Goal: Obtain resource: Download file/media

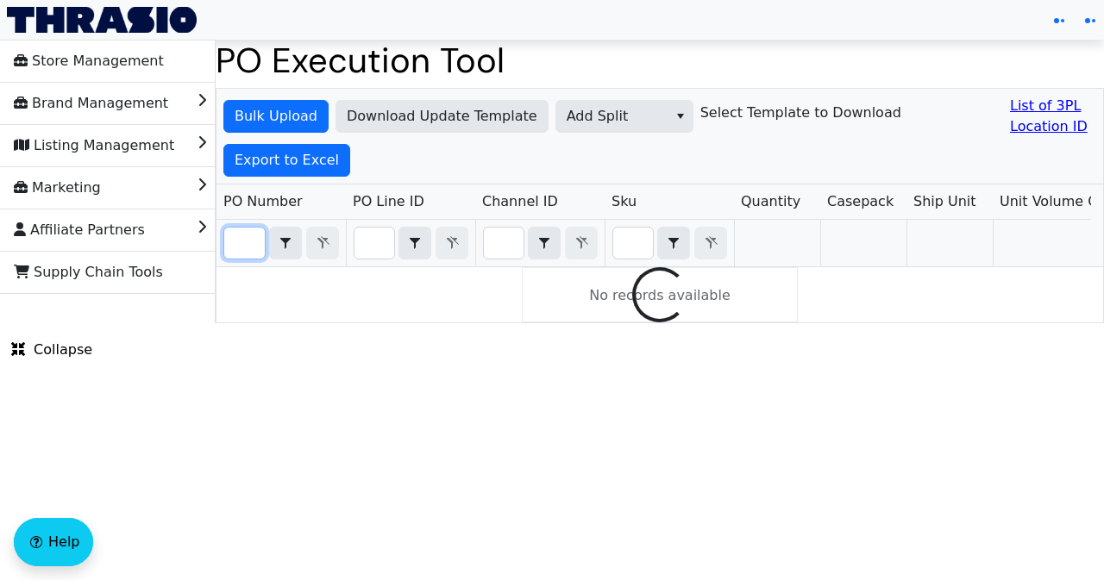
click at [245, 245] on input "Filter" at bounding box center [244, 243] width 41 height 31
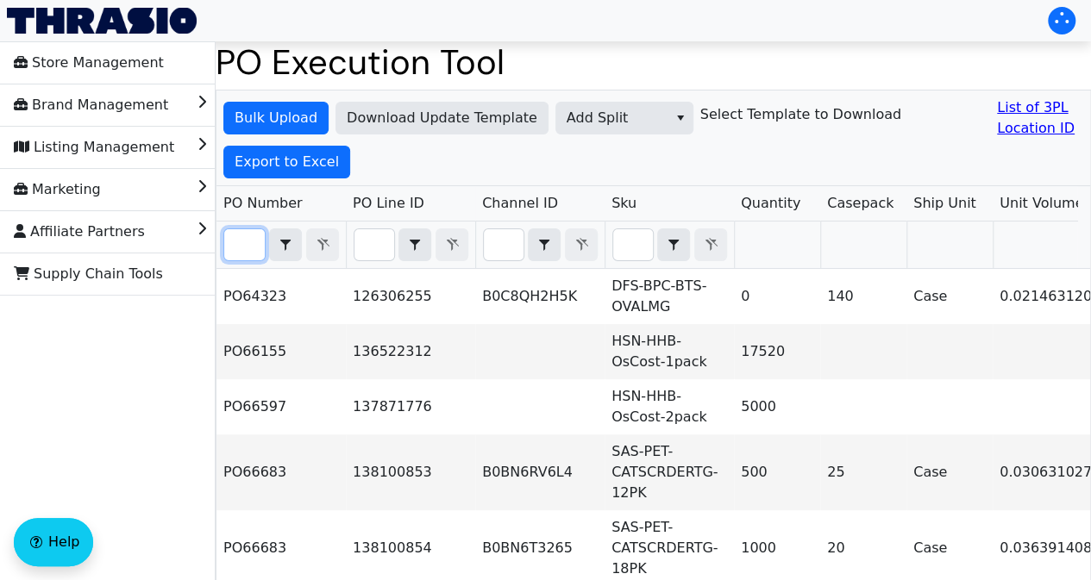
paste input "PO66700"
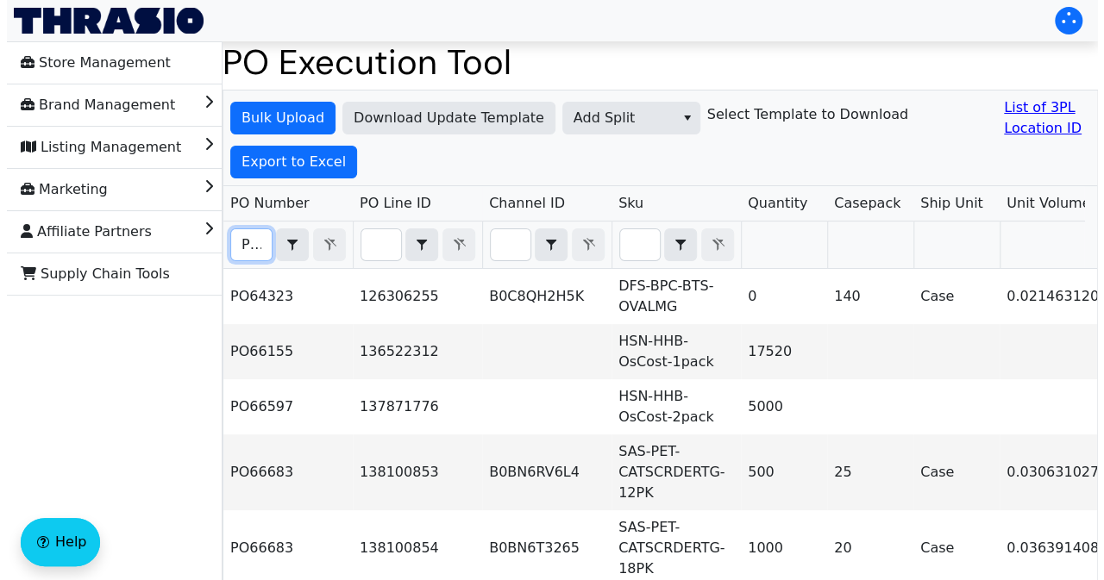
scroll to position [0, 38]
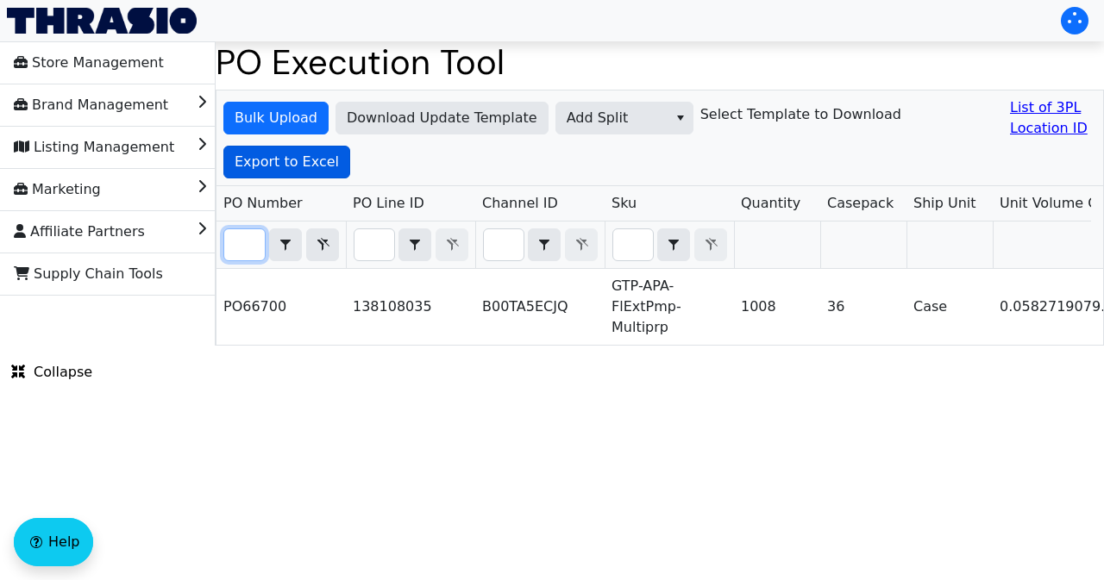
type input "PO66700"
click at [302, 173] on button "Export to Excel" at bounding box center [286, 162] width 127 height 33
click at [236, 246] on input "PO66700" at bounding box center [244, 244] width 41 height 31
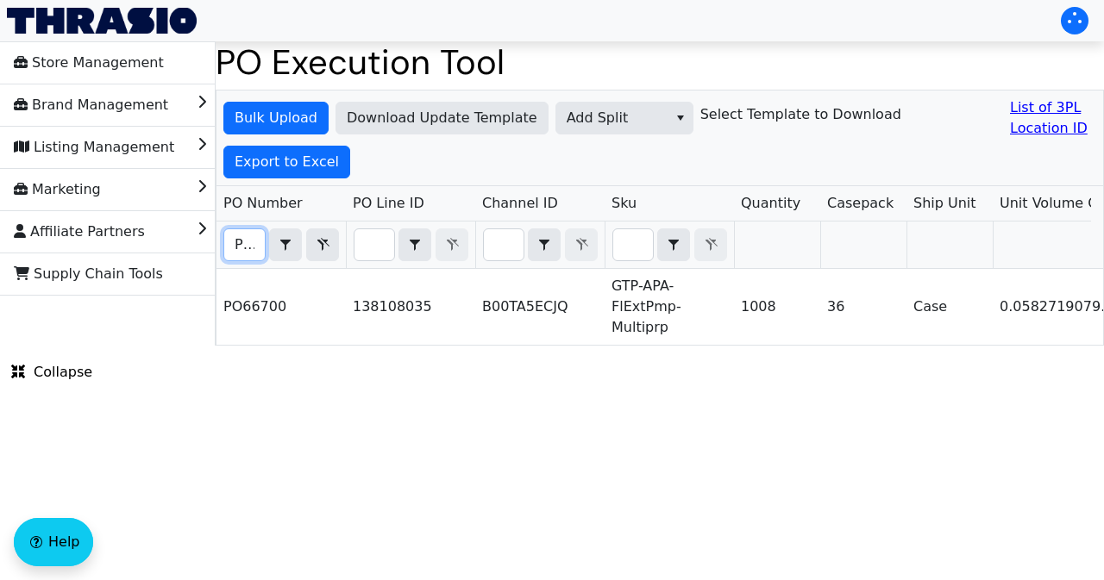
scroll to position [0, 38]
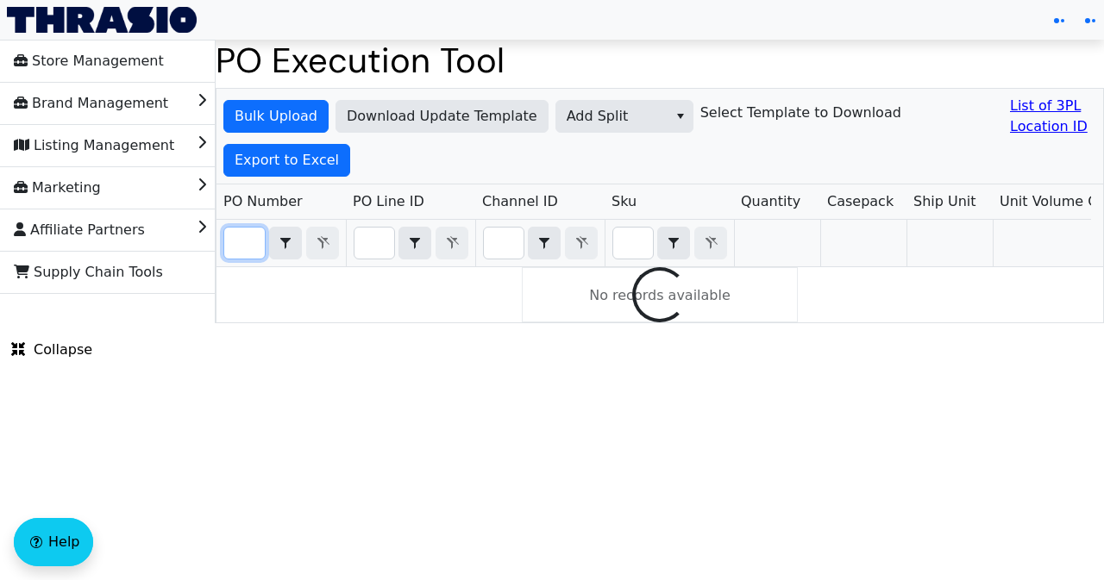
click at [243, 245] on input "Filter" at bounding box center [244, 243] width 41 height 31
paste input "PO66700"
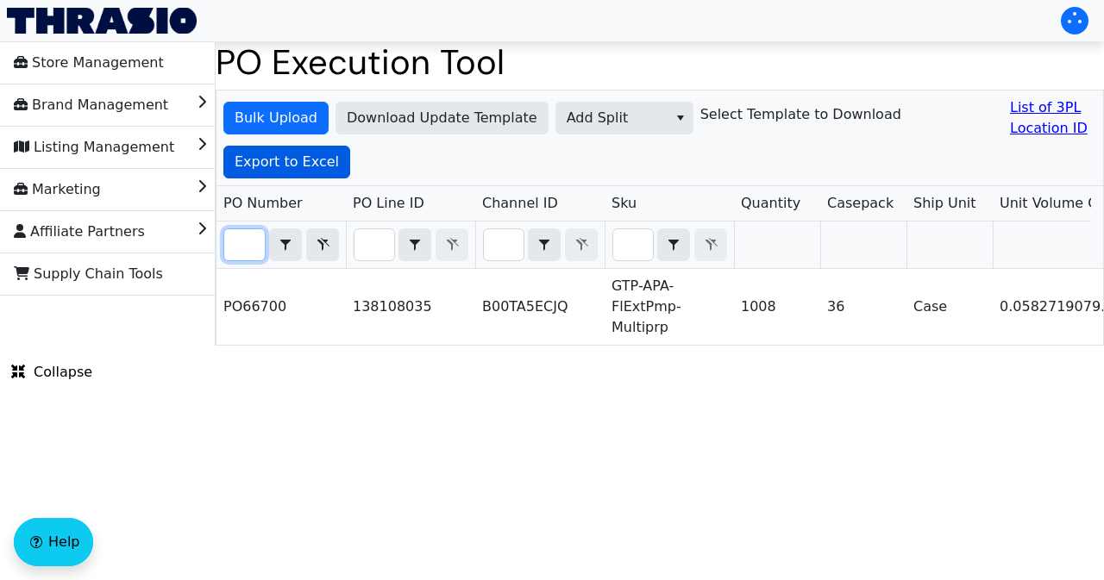
type input "PO66700"
click at [284, 159] on span "Export to Excel" at bounding box center [287, 162] width 104 height 21
click at [665, 166] on div "Bulk Upload Download Update Template Add Split Select Template to Download List…" at bounding box center [659, 139] width 887 height 96
click at [264, 169] on span "Export to Excel" at bounding box center [287, 162] width 104 height 21
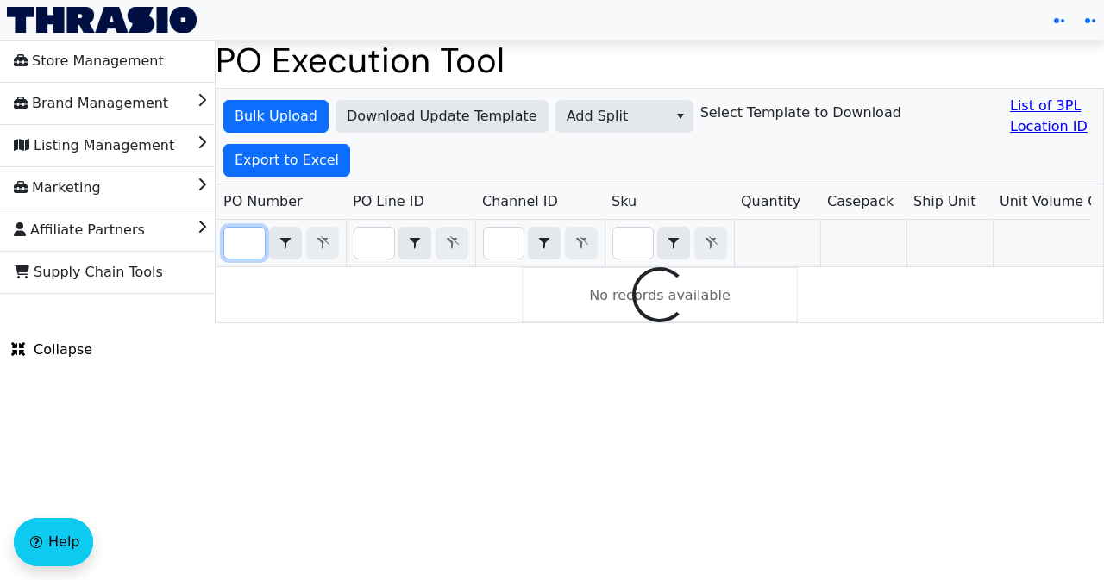
click at [247, 247] on input "Filter" at bounding box center [244, 243] width 41 height 31
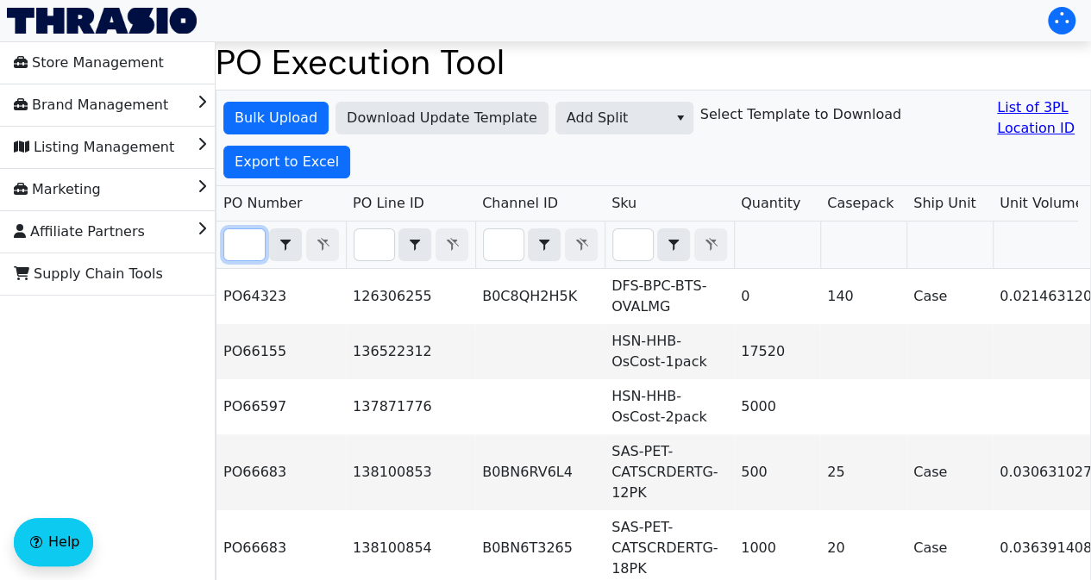
paste input "PO66700"
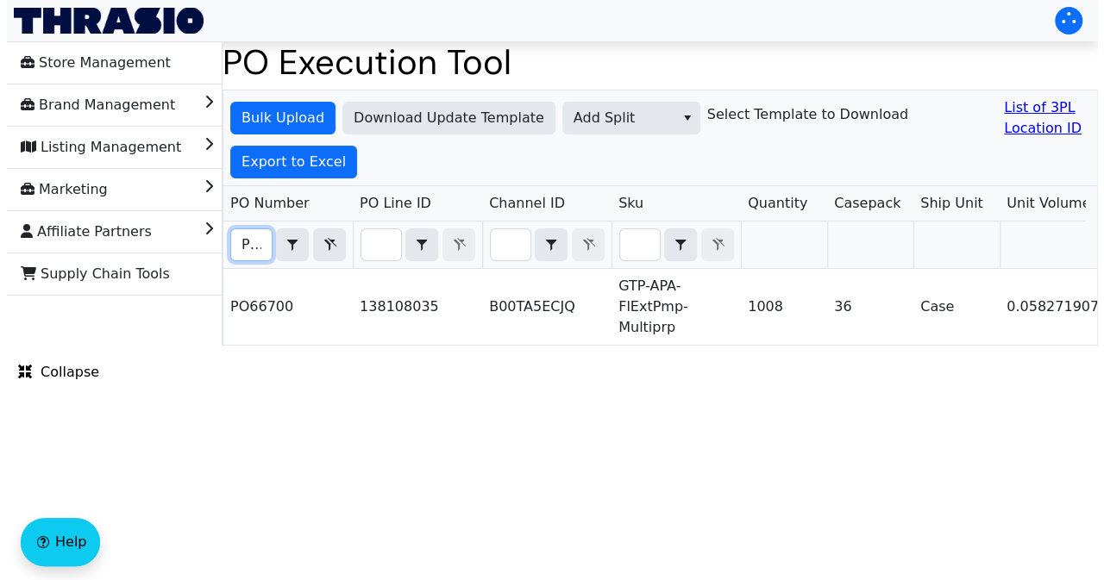
scroll to position [0, 38]
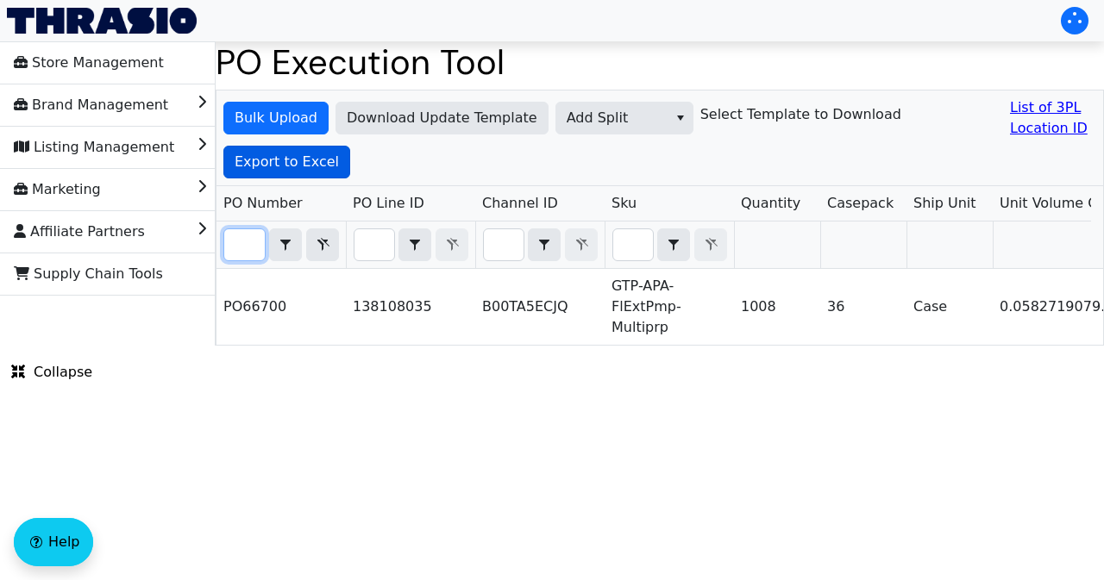
type input "PO66700"
click at [264, 168] on span "Export to Excel" at bounding box center [287, 162] width 104 height 21
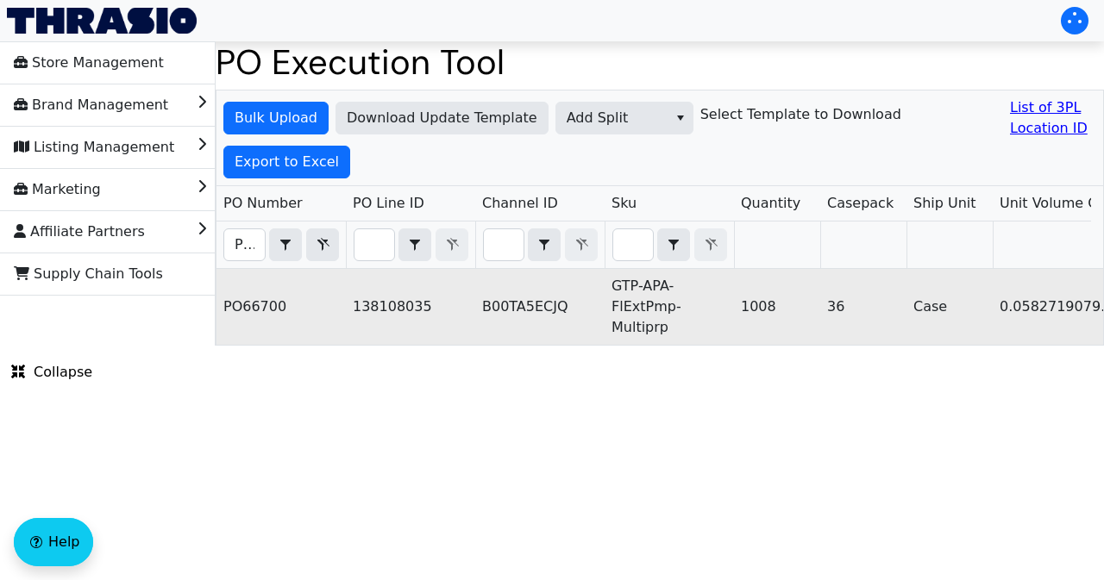
click at [256, 304] on td "PO66700" at bounding box center [280, 307] width 129 height 76
copy td "PO66700"
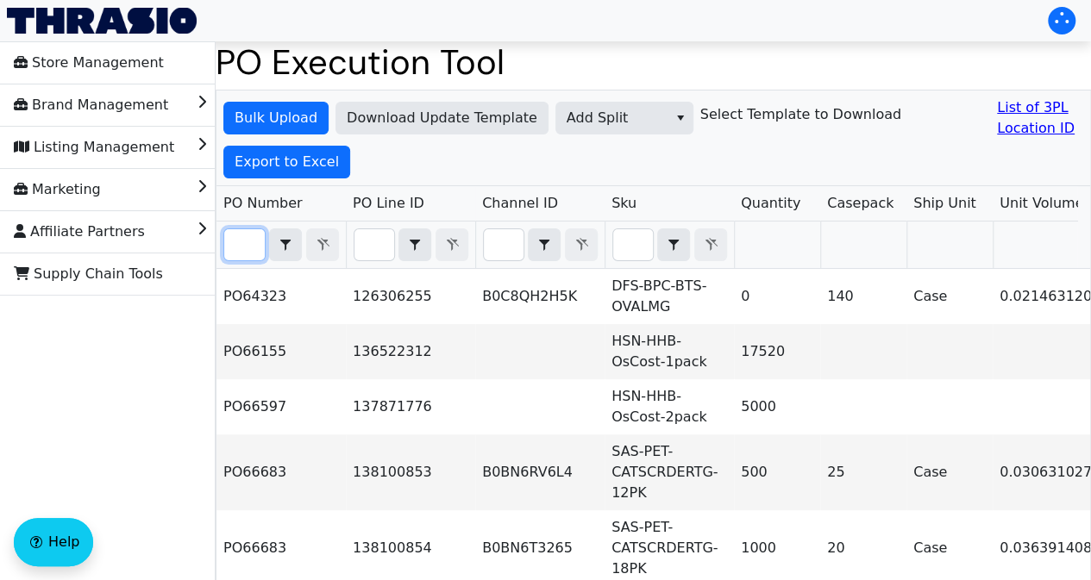
click at [246, 243] on input "Filter" at bounding box center [244, 244] width 41 height 31
paste input "PO66700"
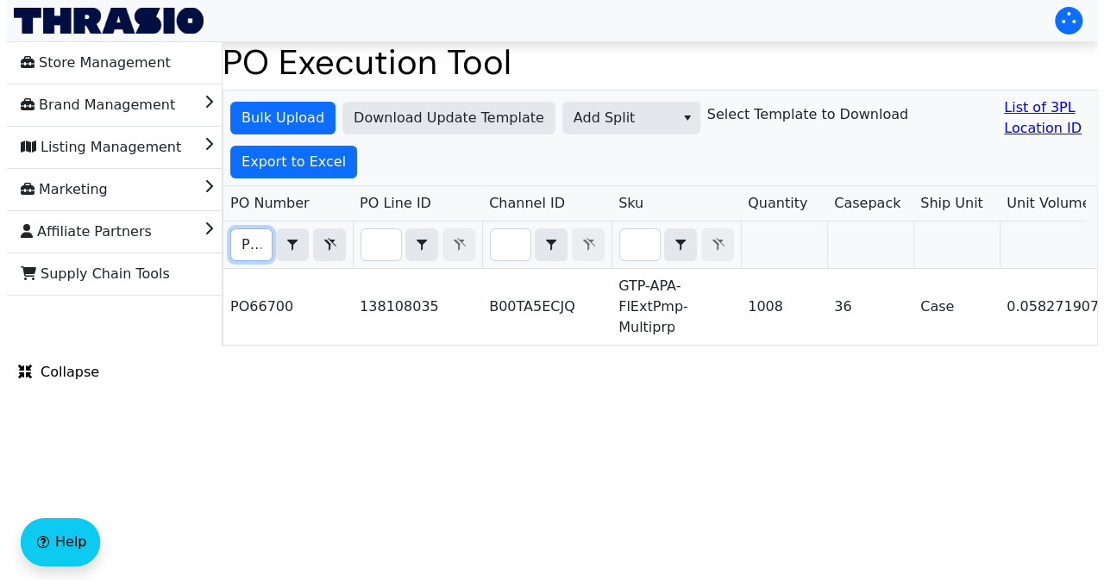
scroll to position [0, 38]
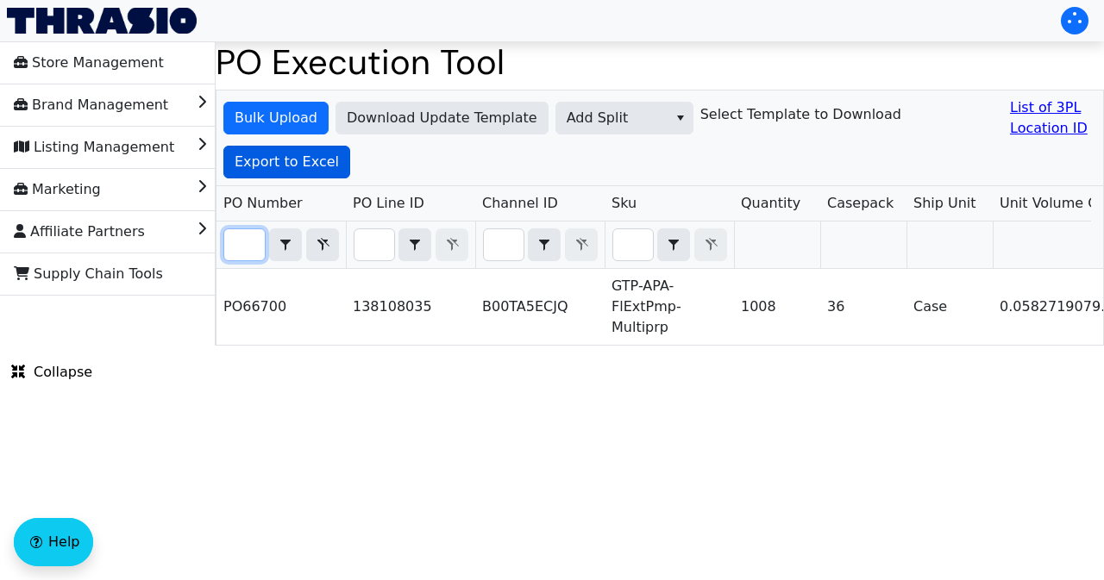
type input "PO66700"
click at [259, 165] on span "Export to Excel" at bounding box center [287, 162] width 104 height 21
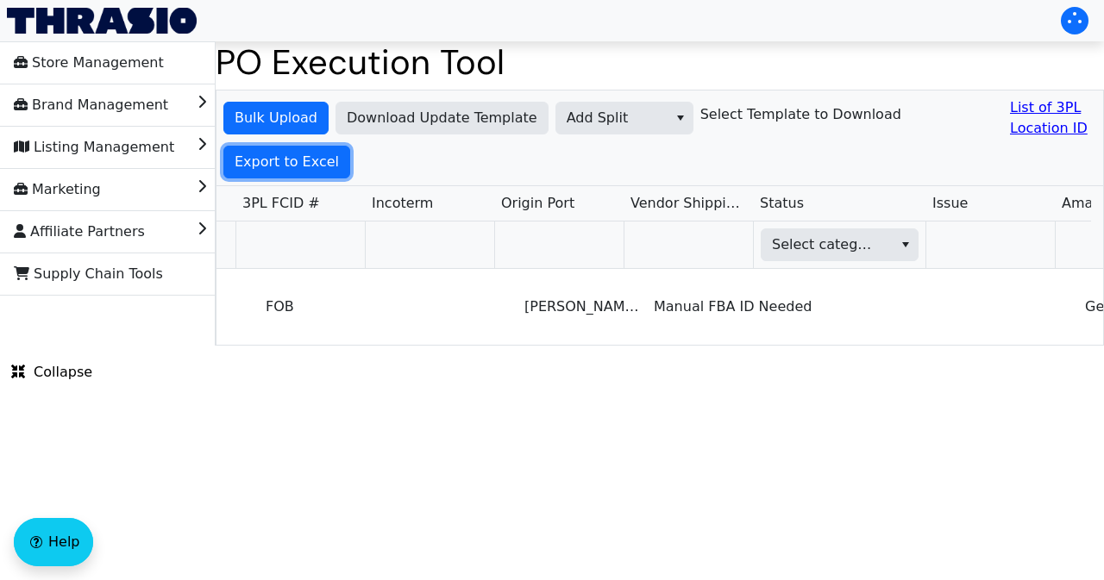
scroll to position [0, 1571]
